Goal: Transaction & Acquisition: Purchase product/service

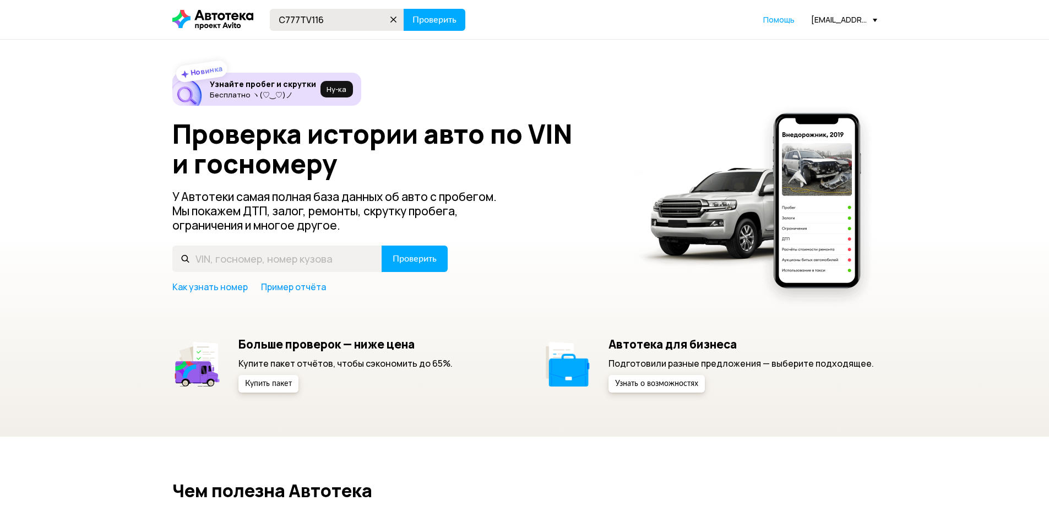
type input "C777TV116"
click at [404, 9] on button "Проверить" at bounding box center [435, 20] width 62 height 22
click at [310, 19] on input "text" at bounding box center [337, 20] width 134 height 22
type input "C"
type input "С777ЕМ116"
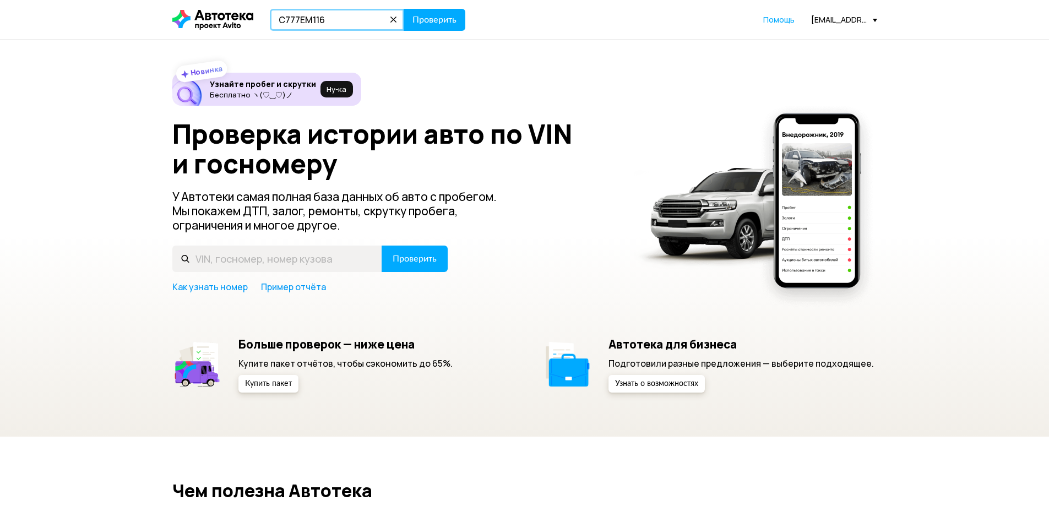
click at [404, 9] on button "Проверить" at bounding box center [435, 20] width 62 height 22
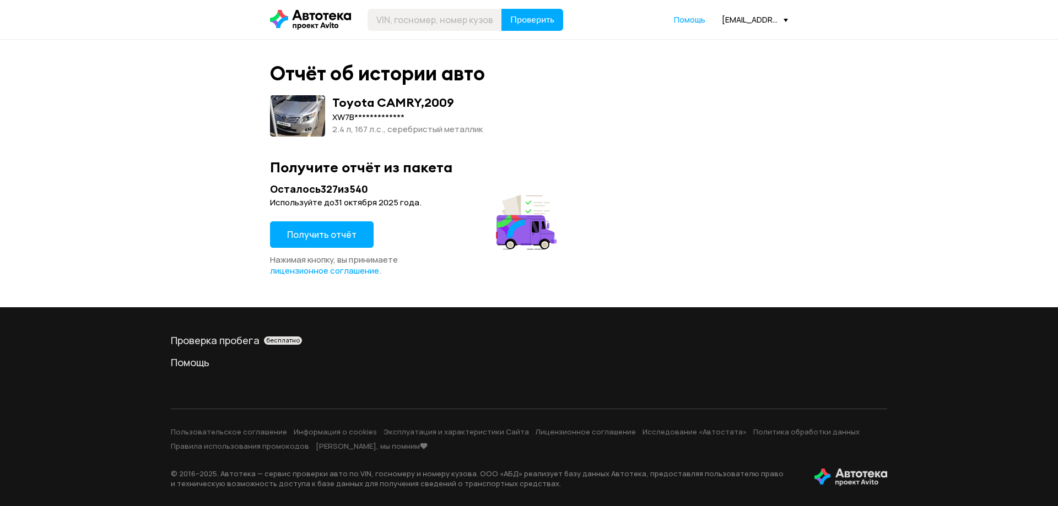
click at [328, 230] on span "Получить отчёт" at bounding box center [321, 235] width 69 height 12
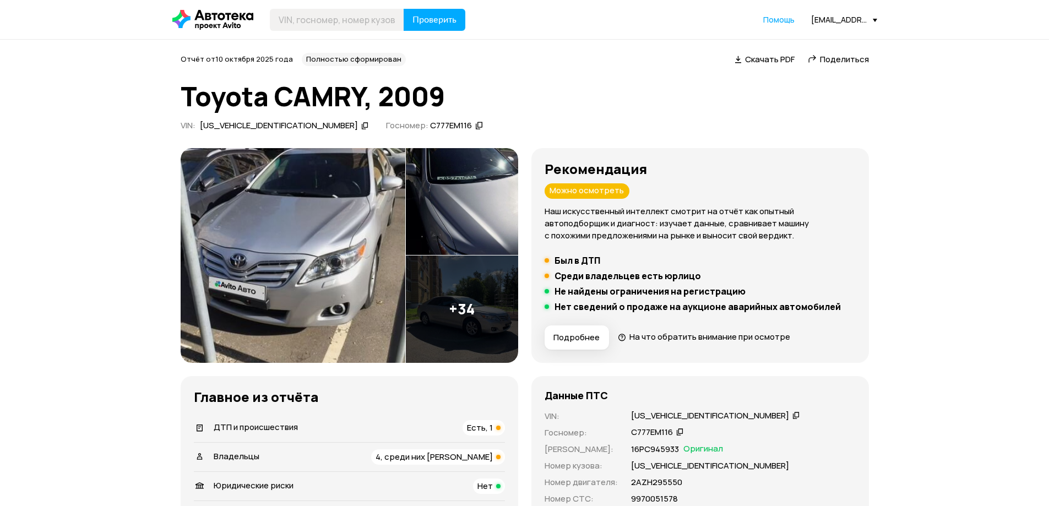
click at [327, 269] on img at bounding box center [293, 255] width 225 height 215
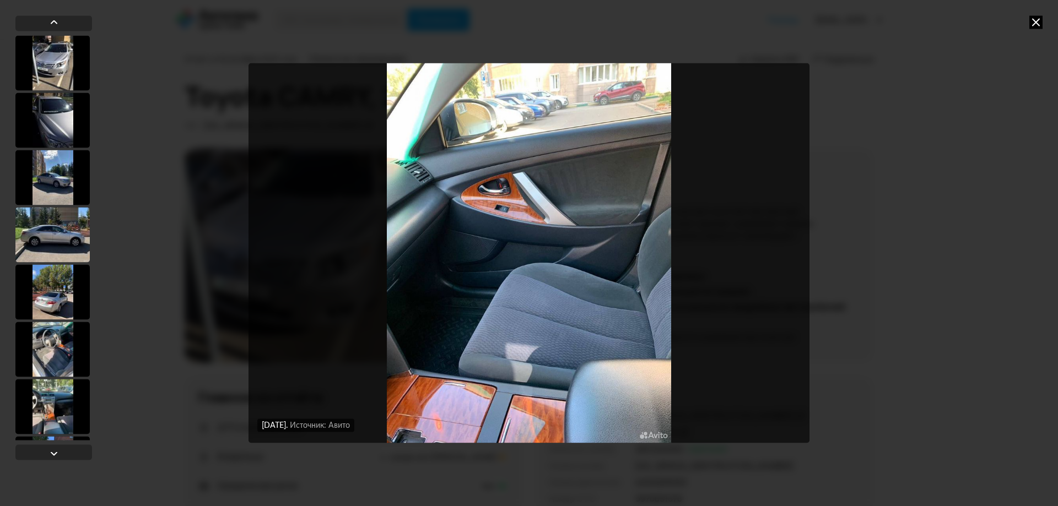
click at [1033, 22] on icon at bounding box center [1035, 21] width 13 height 13
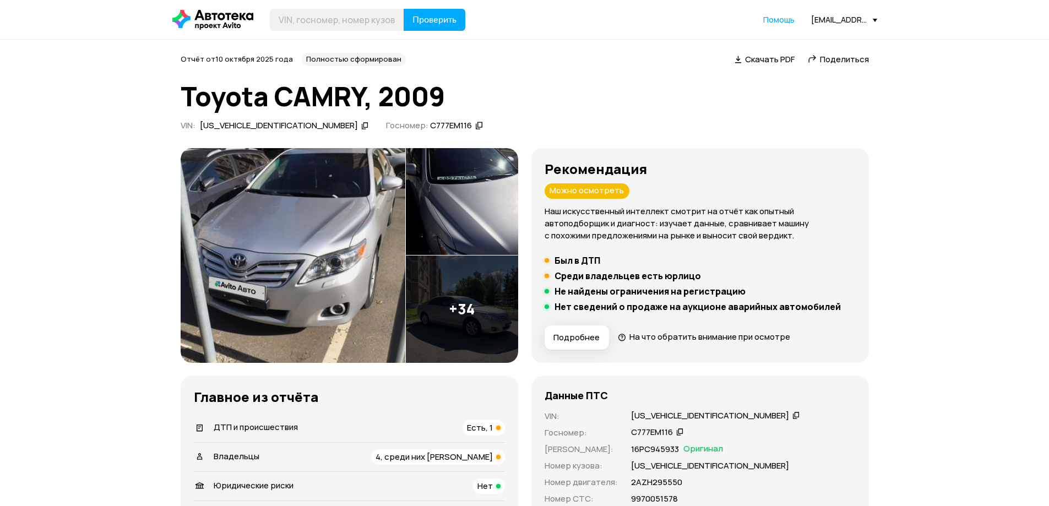
click at [451, 301] on img at bounding box center [462, 309] width 112 height 107
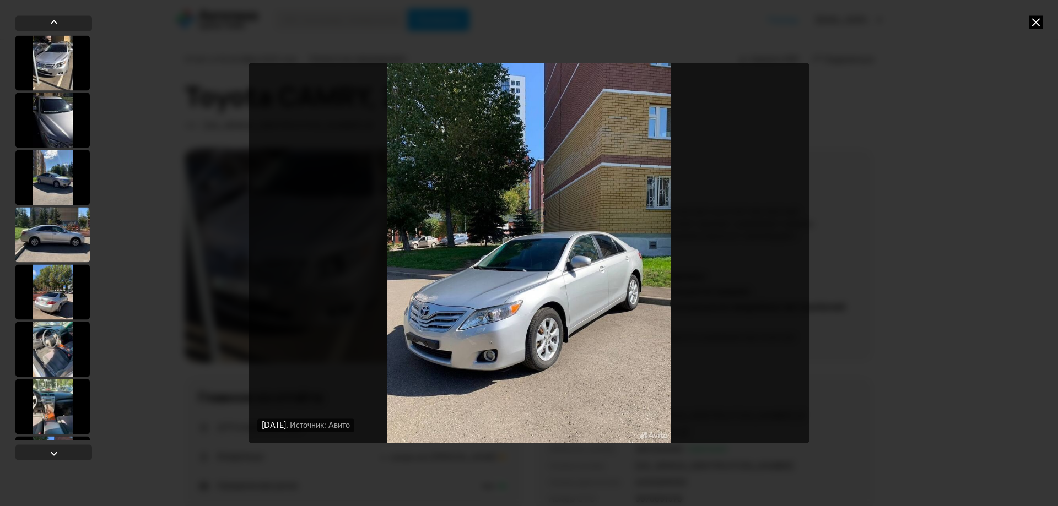
click at [1035, 23] on icon at bounding box center [1035, 21] width 13 height 13
